Goal: Task Accomplishment & Management: Manage account settings

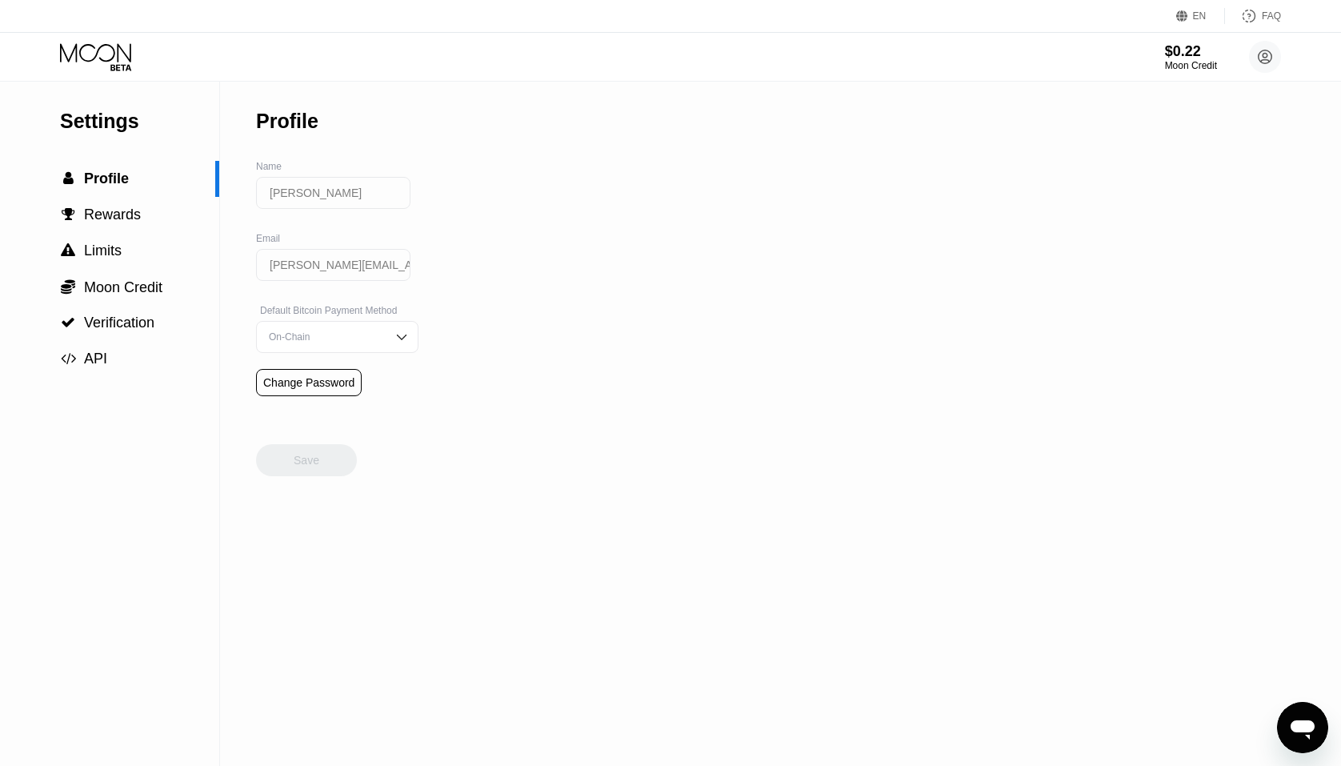
click at [101, 50] on icon at bounding box center [97, 57] width 74 height 28
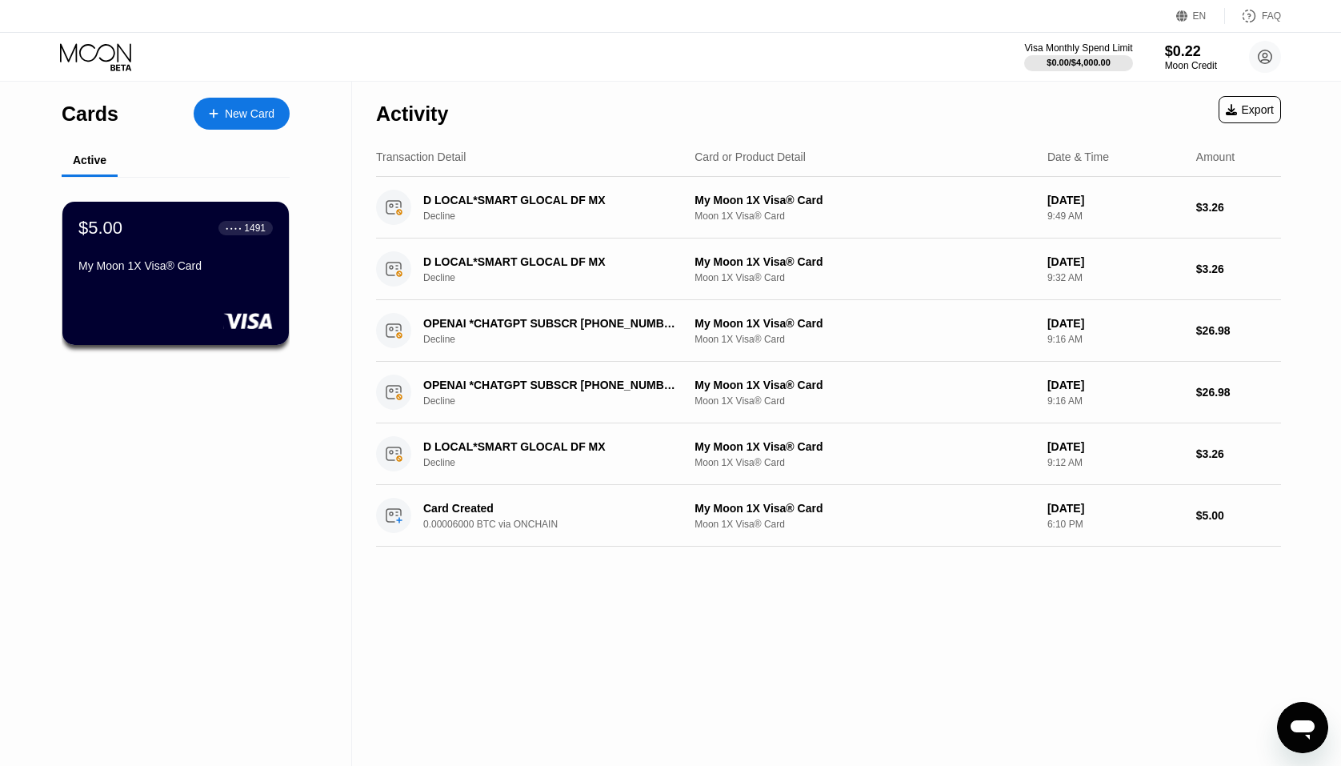
click at [134, 256] on div "$5.00 ● ● ● ● 1491 My Moon 1X Visa® Card" at bounding box center [175, 248] width 194 height 61
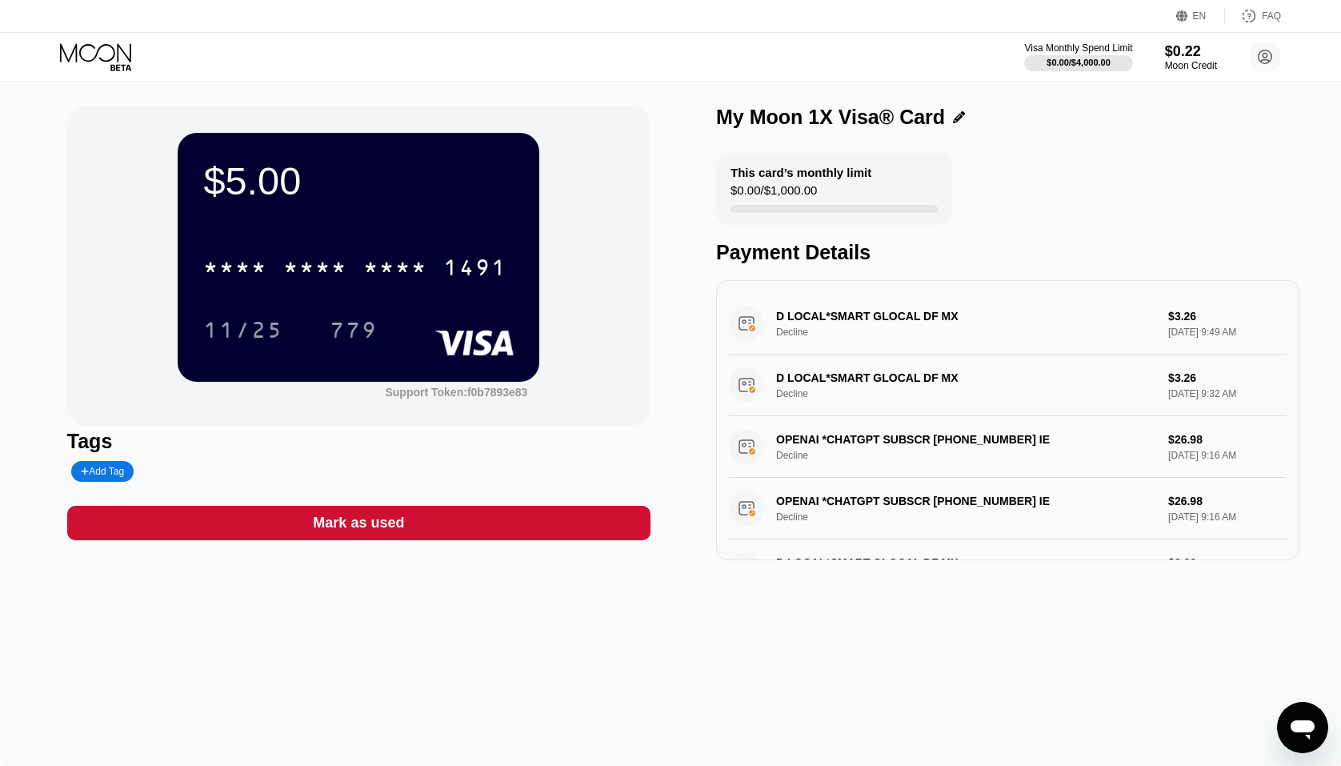
click at [419, 282] on div "* * * *" at bounding box center [395, 270] width 64 height 26
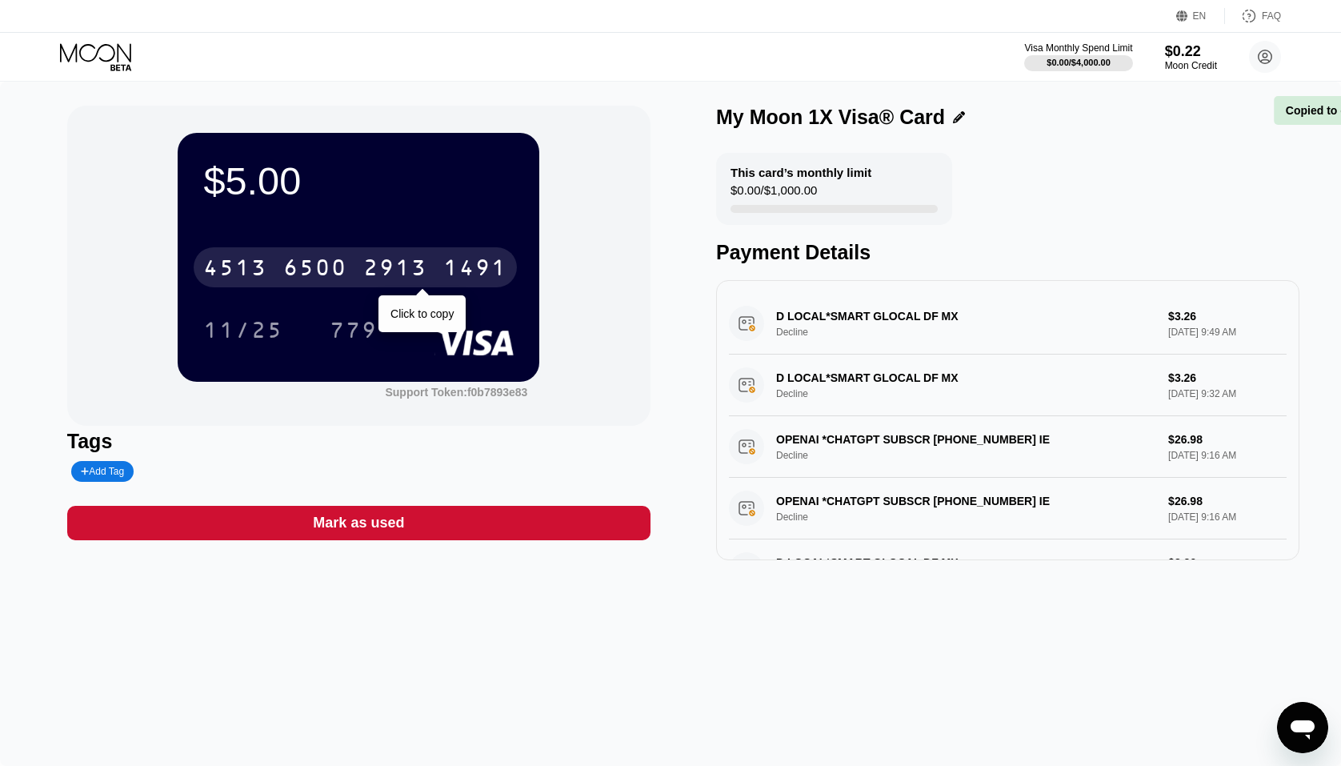
click at [423, 270] on div "2913" at bounding box center [395, 270] width 64 height 26
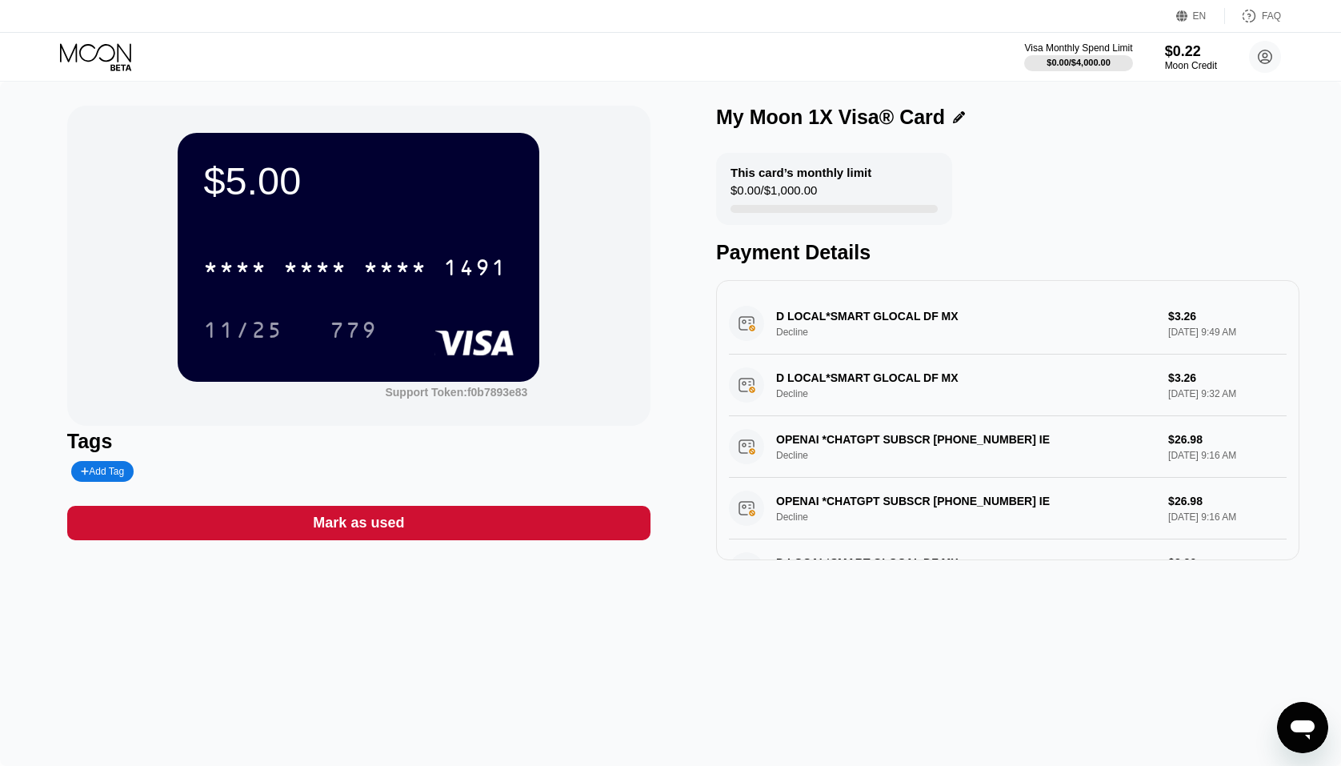
click at [1185, 189] on div "This card’s monthly limit $0.00 / $1,000.00 Payment Details" at bounding box center [1007, 208] width 583 height 111
click at [1126, 249] on div "Payment Details" at bounding box center [1007, 252] width 583 height 23
click at [442, 318] on div "11/25 779" at bounding box center [358, 330] width 310 height 40
drag, startPoint x: 297, startPoint y: 115, endPoint x: 252, endPoint y: 180, distance: 78.8
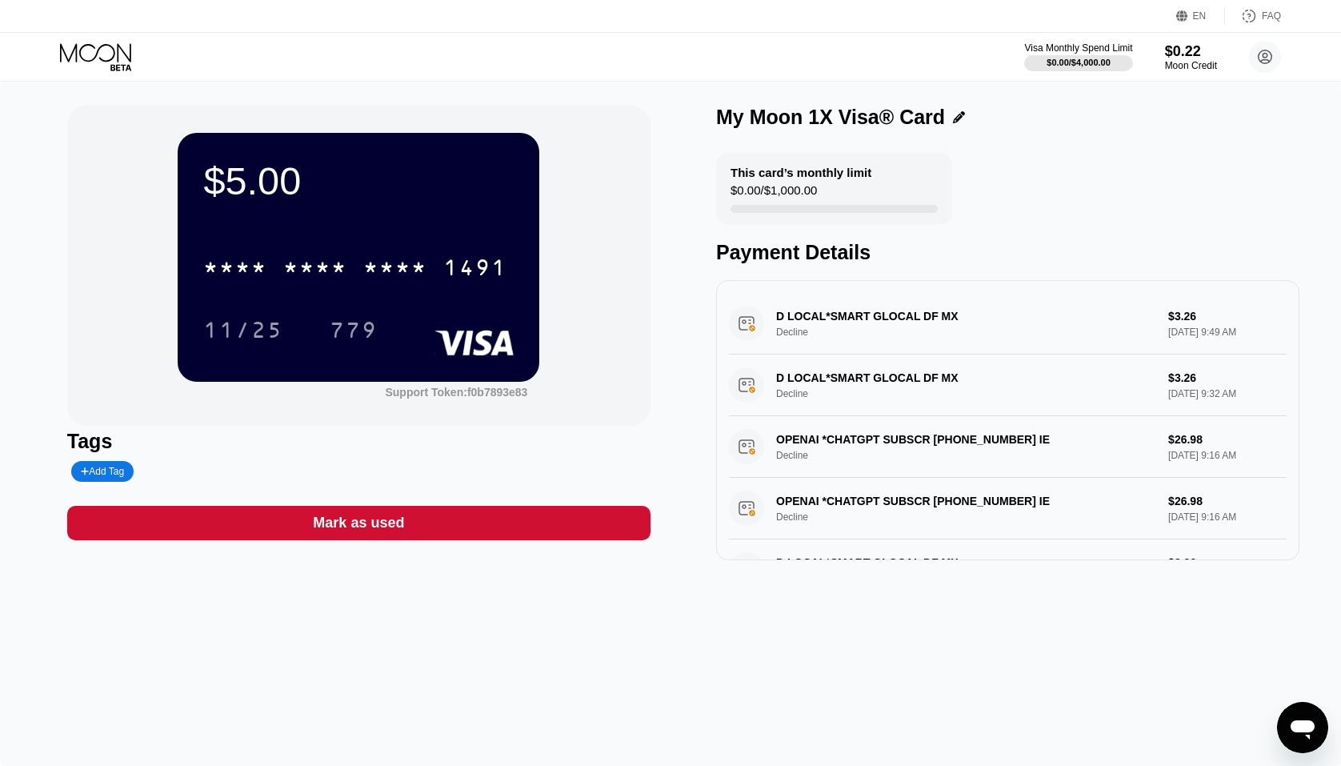
click at [297, 114] on div "$5.00 * * * * * * * * * * * * 1491 11/25 779 Support Token: f0b7893e83" at bounding box center [358, 266] width 583 height 320
click at [242, 197] on div "$5.00" at bounding box center [358, 180] width 310 height 45
click at [217, 178] on div "$5.00" at bounding box center [358, 180] width 310 height 45
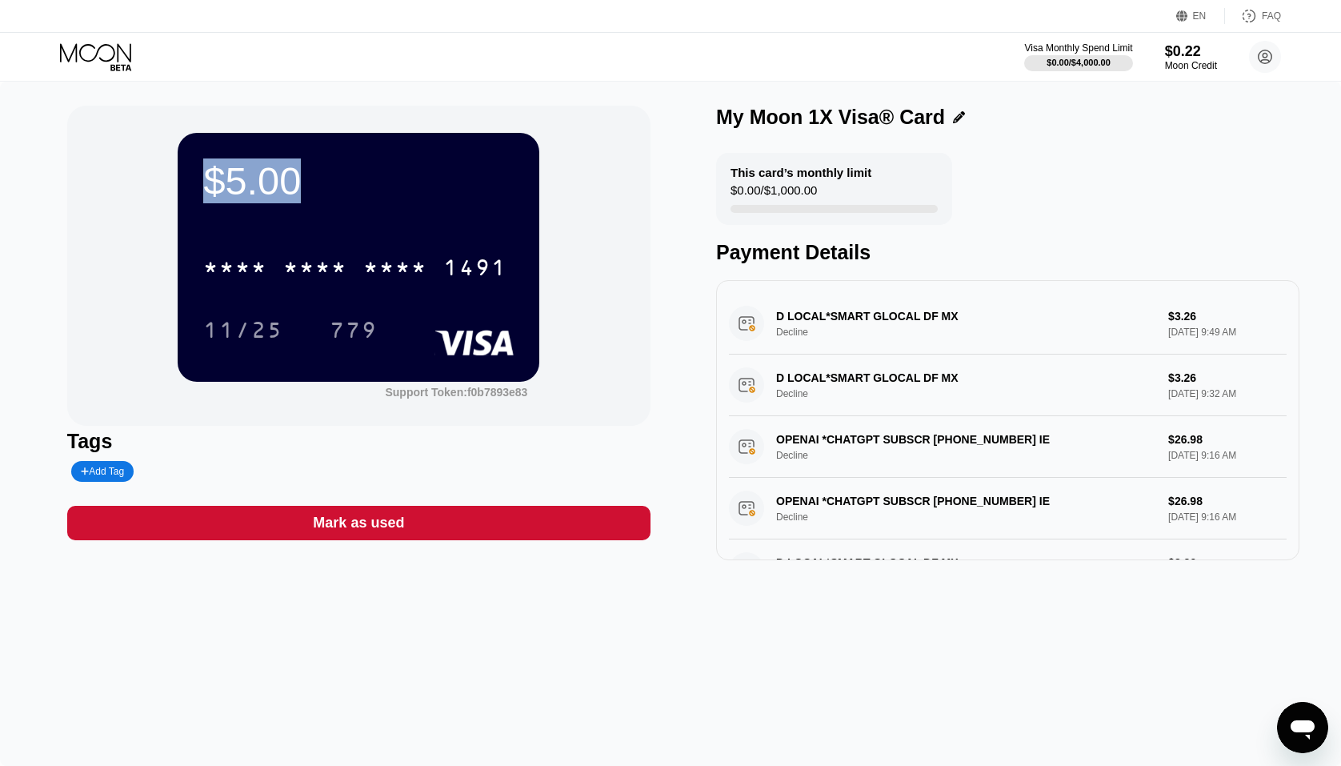
click at [217, 178] on div "$5.00" at bounding box center [358, 180] width 310 height 45
click at [781, 251] on div "Payment Details" at bounding box center [1007, 252] width 583 height 23
